Goal: Task Accomplishment & Management: Use online tool/utility

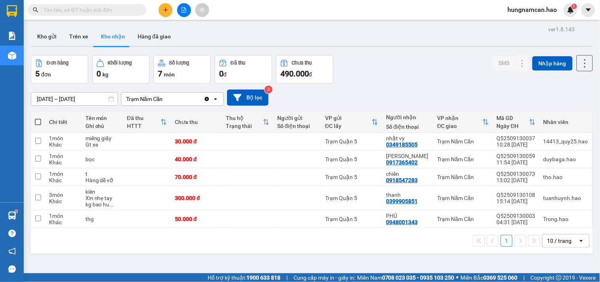
scroll to position [36, 0]
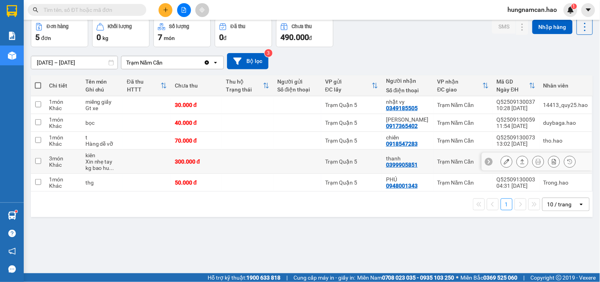
click at [520, 164] on button at bounding box center [522, 162] width 11 height 14
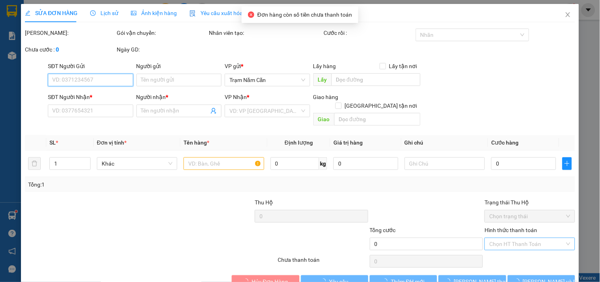
type input "0399905851"
type input "thanh"
type input "300.000"
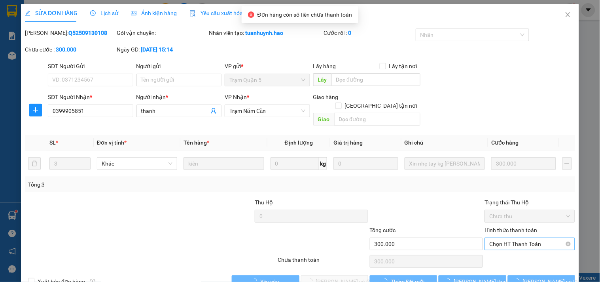
click at [499, 253] on div "Chọn HT Thanh Toán" at bounding box center [530, 261] width 92 height 16
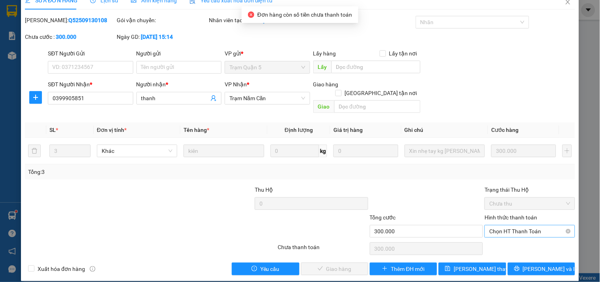
click at [506, 226] on span "Chọn HT Thanh Toán" at bounding box center [529, 231] width 81 height 12
drag, startPoint x: 506, startPoint y: 239, endPoint x: 429, endPoint y: 243, distance: 77.2
click at [506, 240] on div "Tại văn phòng" at bounding box center [525, 238] width 80 height 9
type input "0"
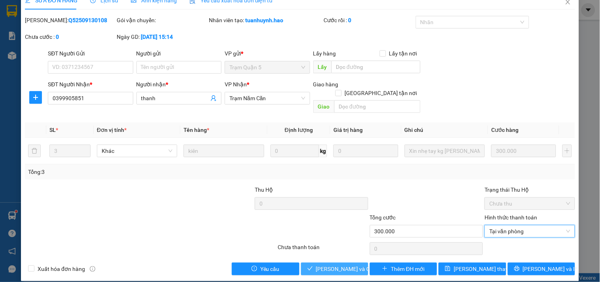
click at [311, 262] on button "[PERSON_NAME] và Giao hàng" at bounding box center [334, 268] width 67 height 13
